Goal: Task Accomplishment & Management: Manage account settings

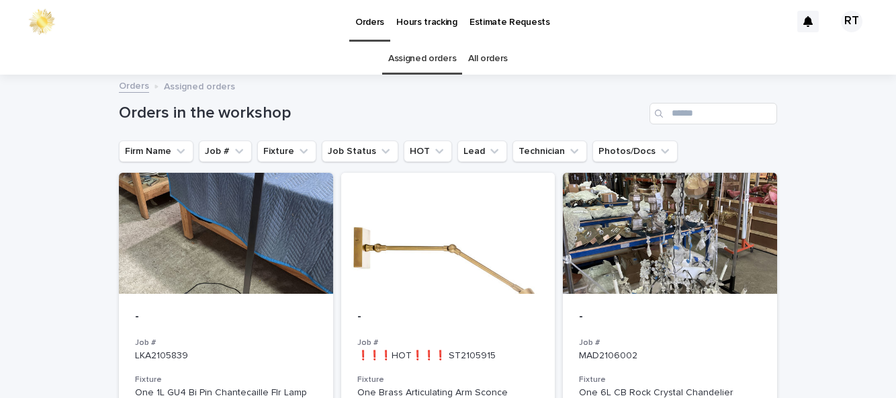
click at [500, 43] on link "All orders" at bounding box center [488, 59] width 40 height 32
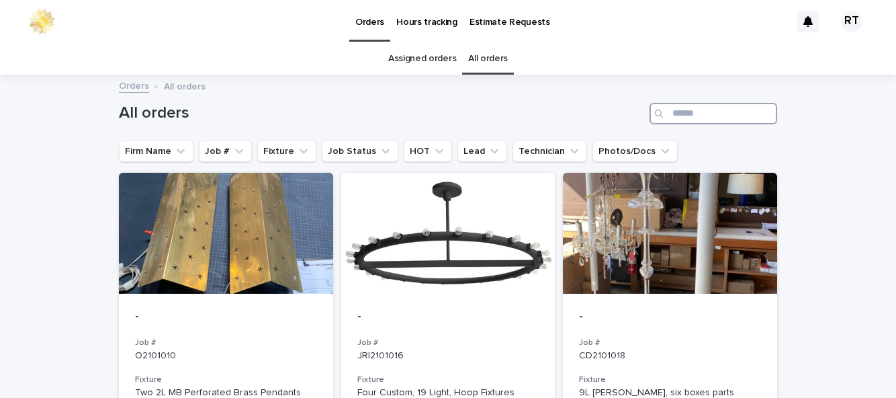
click at [687, 103] on input "Search" at bounding box center [714, 114] width 128 height 22
type input "****"
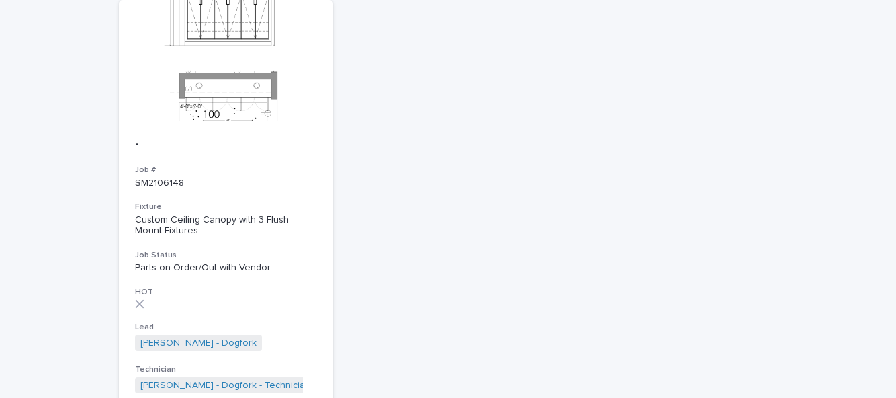
scroll to position [174, 0]
click at [243, 120] on div "- Job # SM2106148 Fixture Custom Ceiling Canopy with 3 Flush Mount Fixtures Job…" at bounding box center [226, 264] width 214 height 289
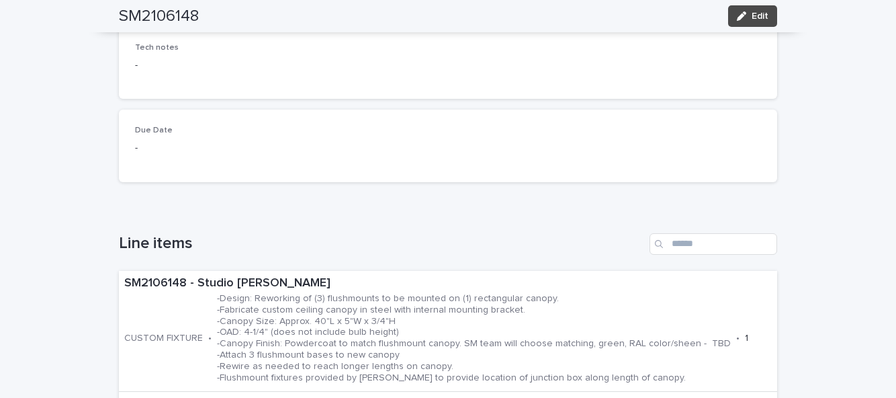
scroll to position [267, 0]
click at [758, 19] on span "Edit" at bounding box center [760, 15] width 17 height 9
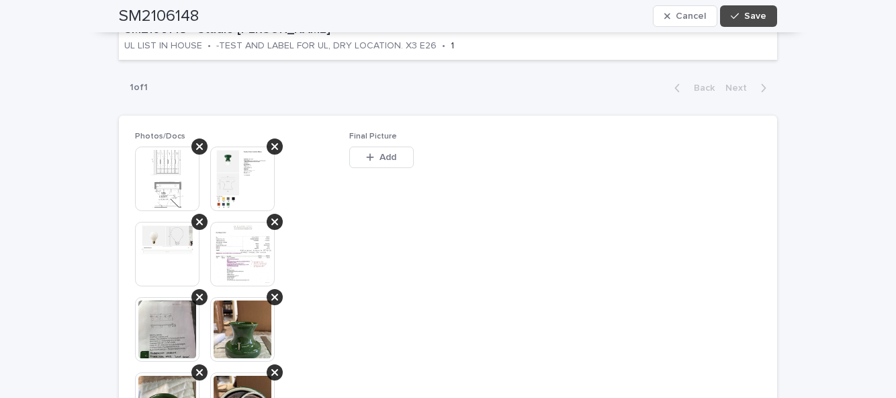
scroll to position [660, 0]
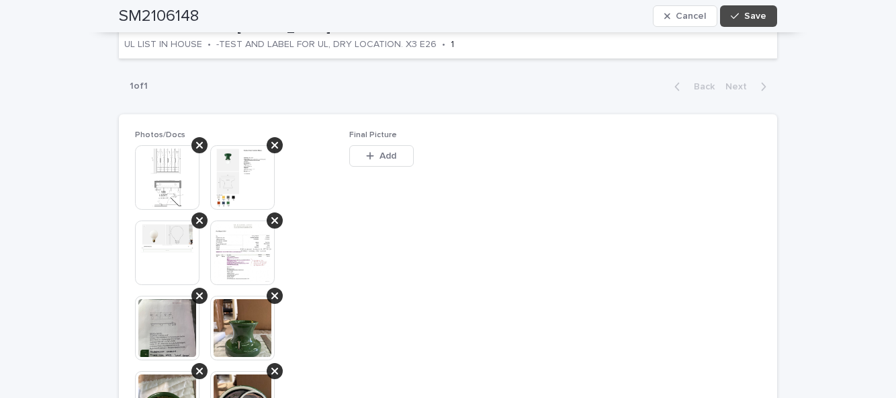
click at [391, 145] on button "Add" at bounding box center [381, 156] width 65 height 22
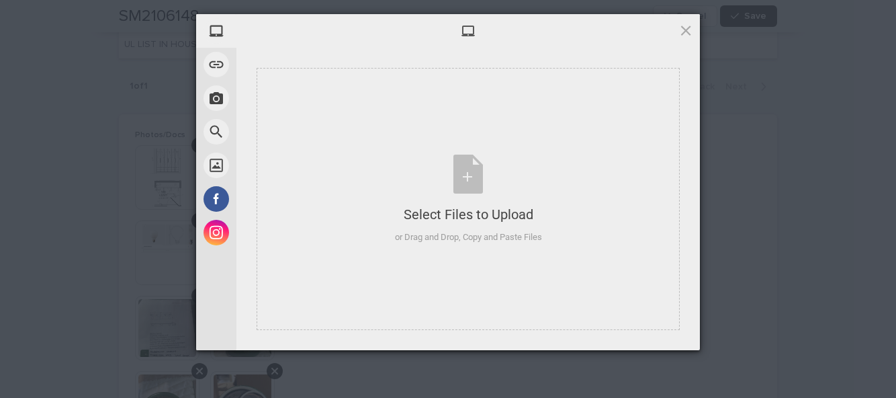
click at [471, 177] on div "Select Files to Upload or Drag and Drop, Copy and Paste Files" at bounding box center [468, 199] width 147 height 89
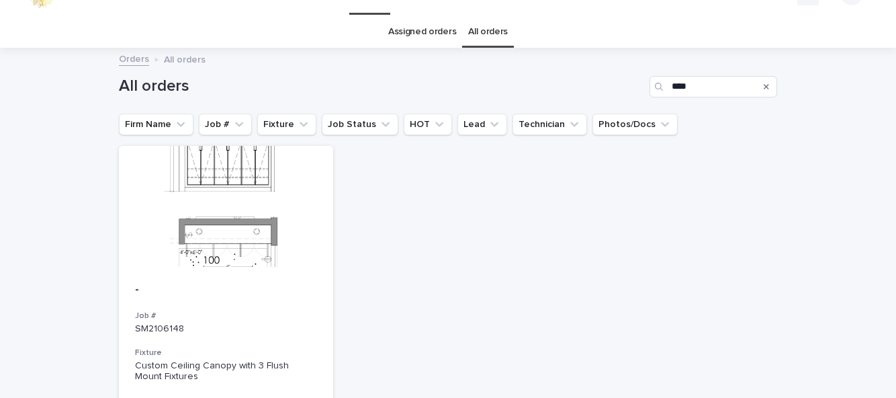
scroll to position [38, 0]
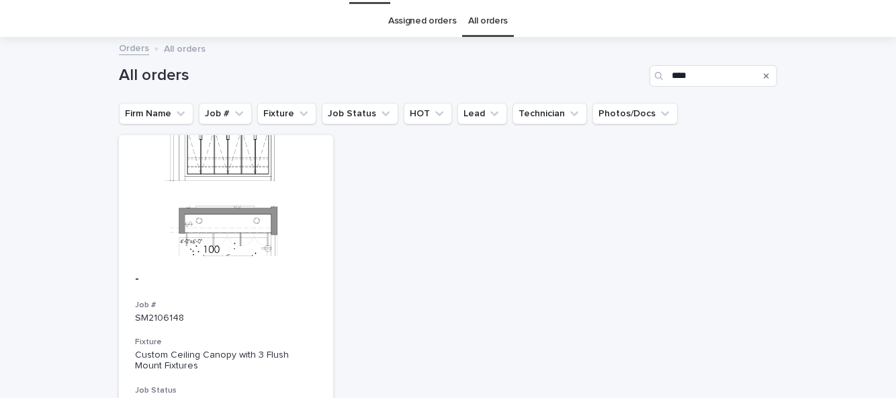
click at [242, 312] on p "SM2106148" at bounding box center [226, 317] width 182 height 11
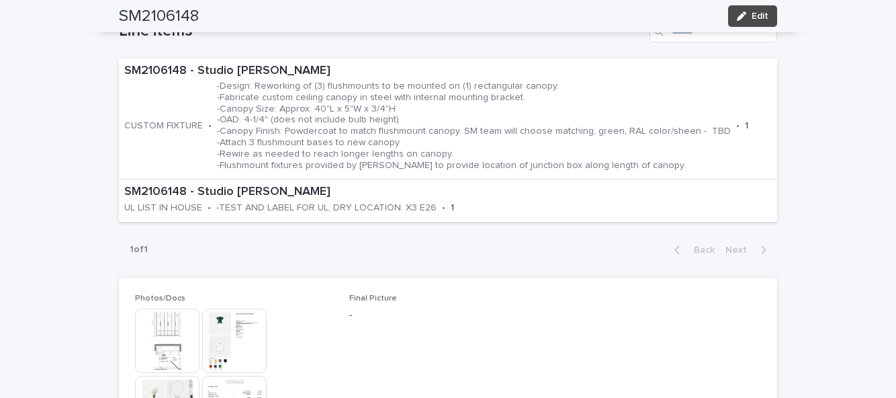
scroll to position [478, 0]
click at [768, 24] on button "Edit" at bounding box center [752, 16] width 49 height 22
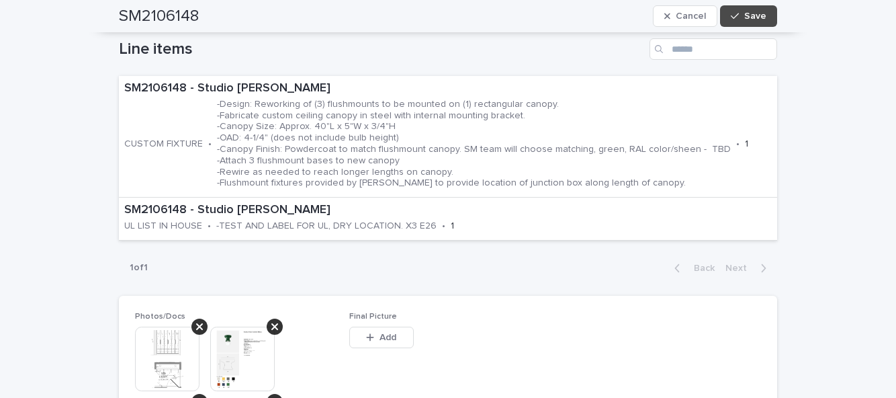
scroll to position [545, 0]
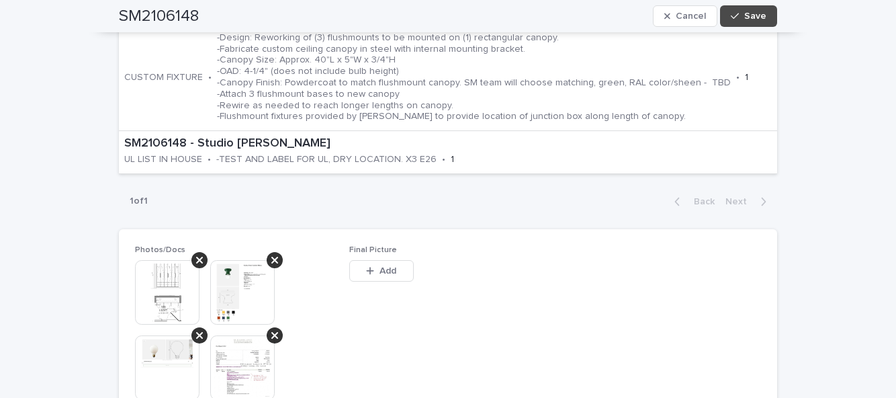
click at [383, 260] on button "Add" at bounding box center [381, 271] width 65 height 22
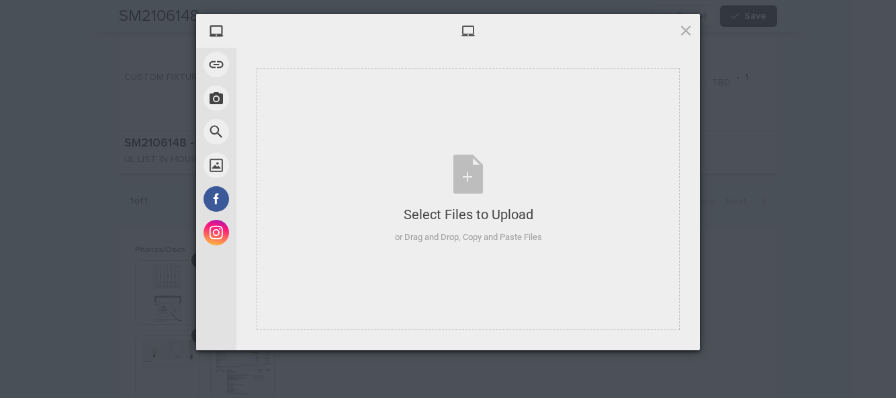
click at [469, 186] on div "Select Files to Upload or Drag and Drop, Copy and Paste Files" at bounding box center [468, 199] width 147 height 89
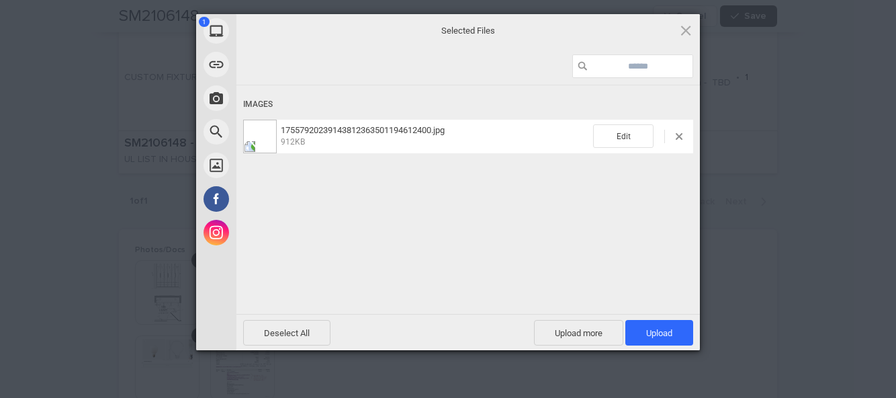
click at [586, 335] on span "Upload more" at bounding box center [578, 333] width 89 height 26
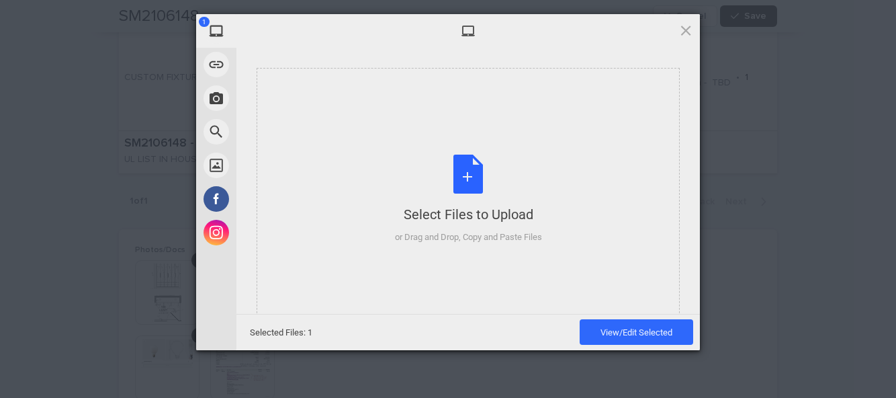
click at [465, 175] on div "Select Files to Upload or Drag and Drop, Copy and Paste Files" at bounding box center [468, 199] width 147 height 89
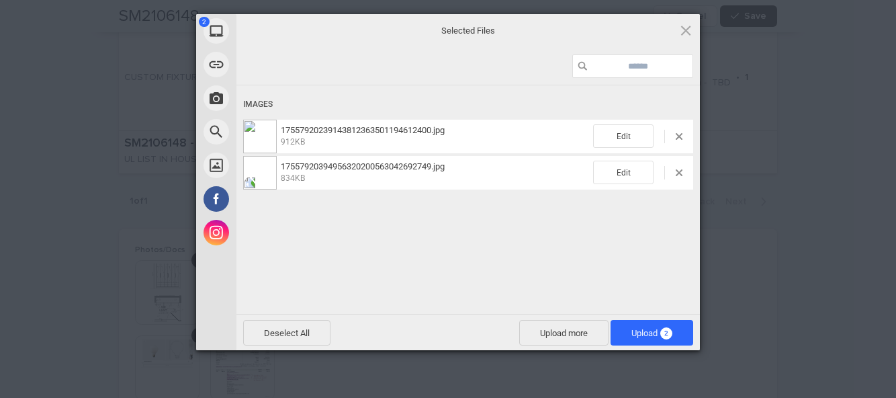
click at [667, 327] on span "2" at bounding box center [666, 333] width 12 height 12
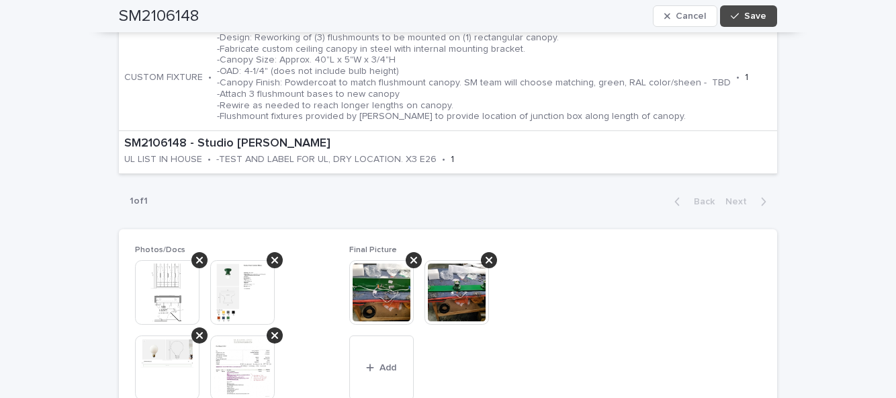
click at [763, 26] on button "Save" at bounding box center [748, 16] width 57 height 22
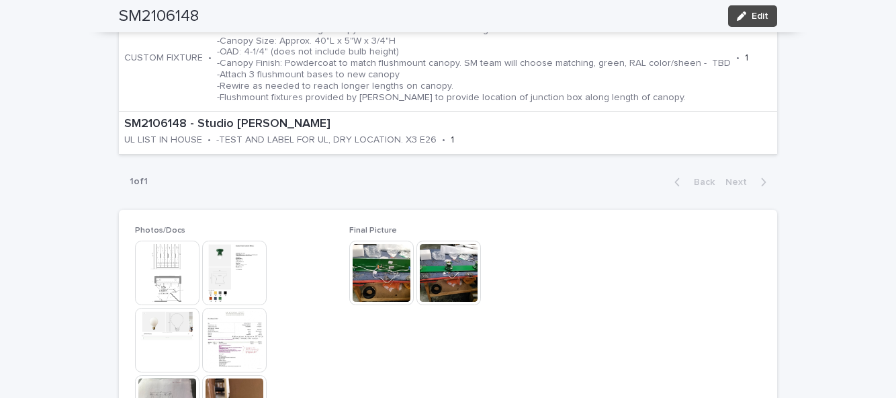
scroll to position [478, 0]
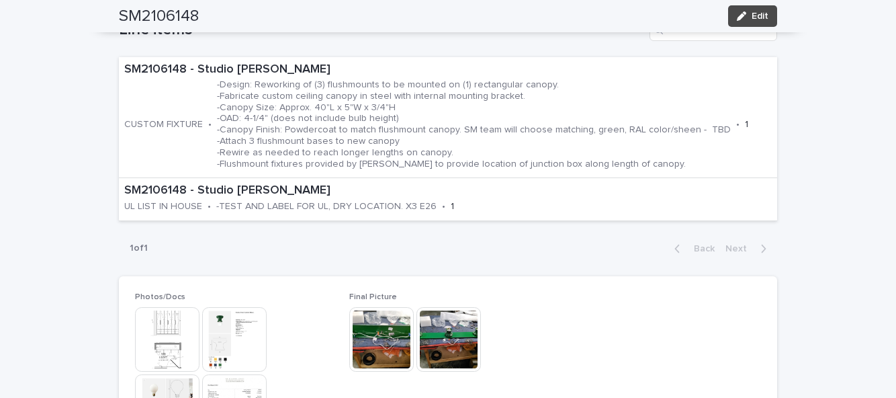
click at [453, 347] on img at bounding box center [449, 339] width 65 height 65
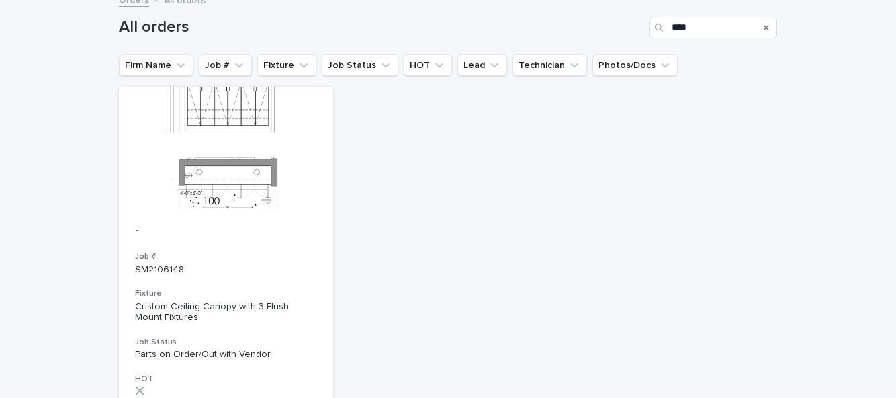
scroll to position [85, 0]
click at [248, 266] on p "SM2106148" at bounding box center [226, 270] width 182 height 11
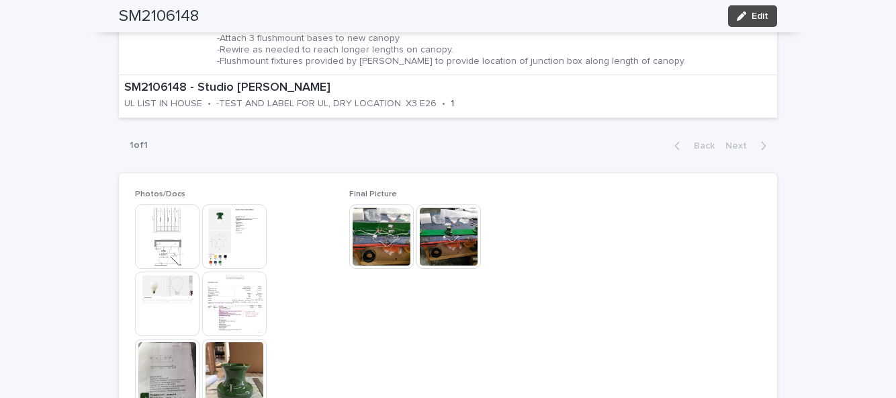
scroll to position [583, 0]
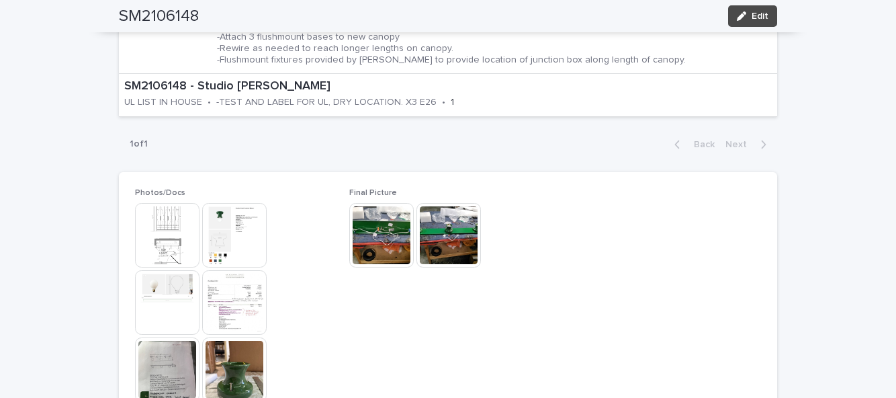
click at [759, 14] on span "Edit" at bounding box center [760, 15] width 17 height 9
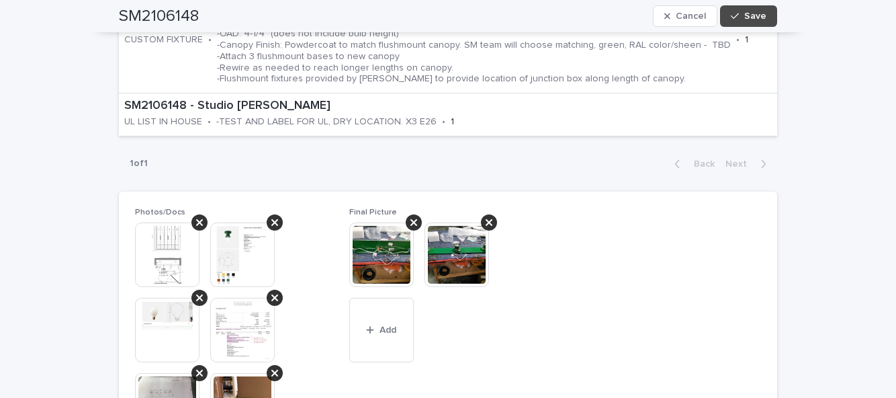
scroll to position [649, 0]
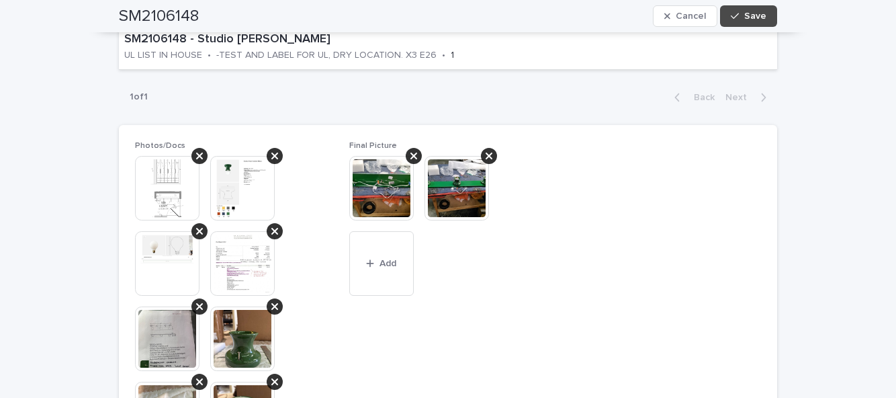
click at [392, 268] on span "Add" at bounding box center [388, 263] width 17 height 9
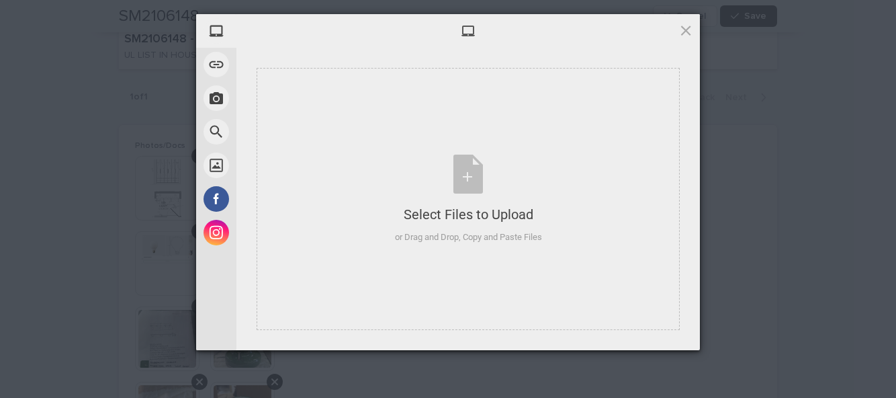
click at [456, 184] on div "Select Files to Upload or Drag and Drop, Copy and Paste Files" at bounding box center [468, 199] width 147 height 89
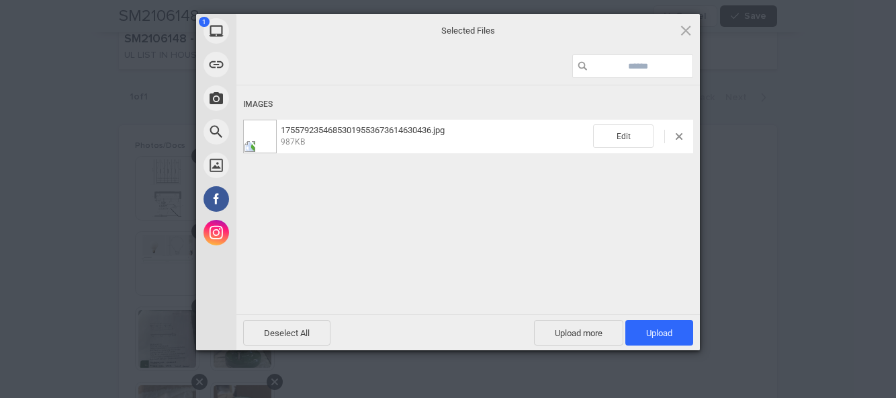
click at [672, 326] on span "Upload 1" at bounding box center [660, 333] width 68 height 26
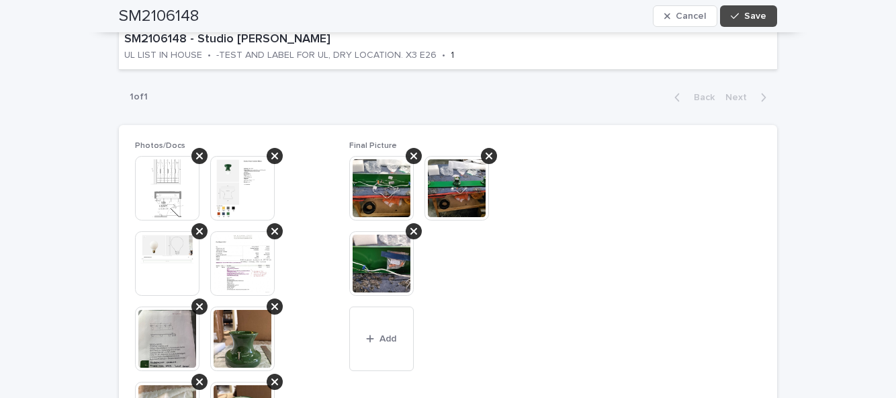
click at [757, 24] on button "Save" at bounding box center [748, 16] width 57 height 22
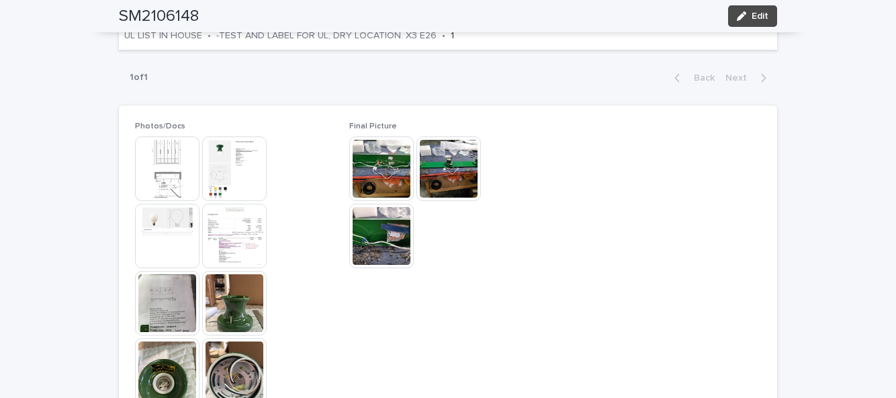
scroll to position [583, 0]
